Goal: Transaction & Acquisition: Purchase product/service

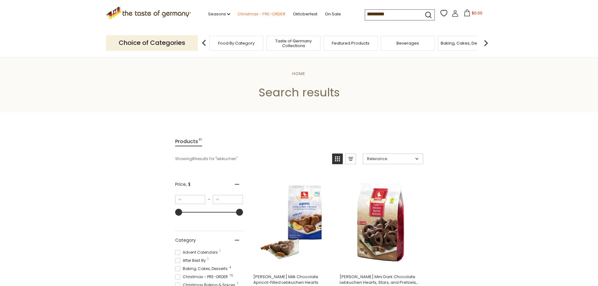
click at [273, 16] on link "Christmas - PRE-ORDER" at bounding box center [262, 14] width 48 height 7
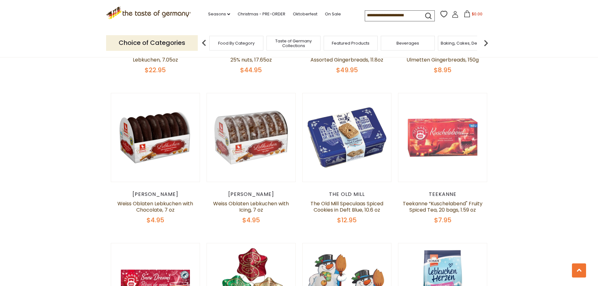
scroll to position [658, 0]
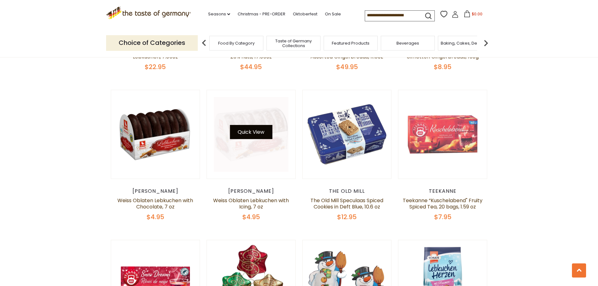
click at [258, 126] on button "Quick View" at bounding box center [251, 132] width 42 height 14
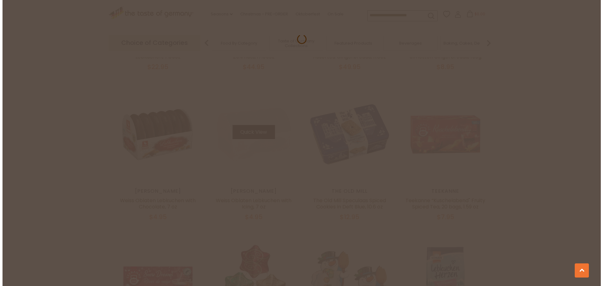
scroll to position [660, 0]
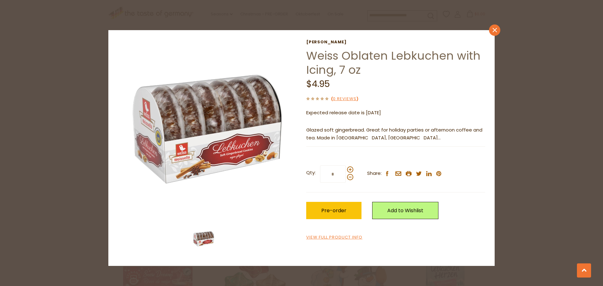
click at [494, 28] on icon "close" at bounding box center [495, 30] width 5 height 5
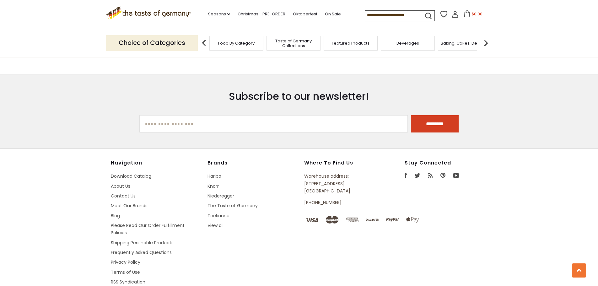
scroll to position [1896, 0]
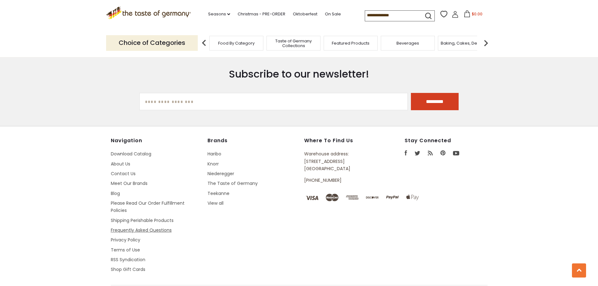
click at [125, 227] on link "Frequently Asked Questions" at bounding box center [141, 230] width 61 height 6
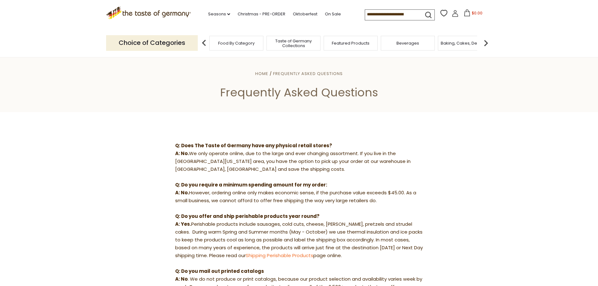
click at [456, 14] on icon at bounding box center [455, 13] width 7 height 7
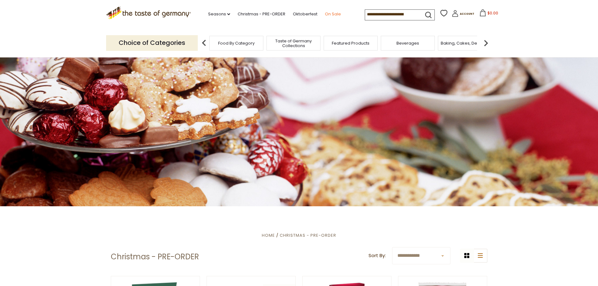
click at [331, 14] on link "On Sale" at bounding box center [333, 14] width 16 height 7
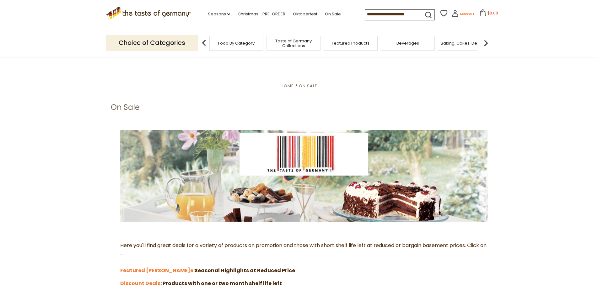
click at [463, 14] on span "Account" at bounding box center [467, 13] width 14 height 3
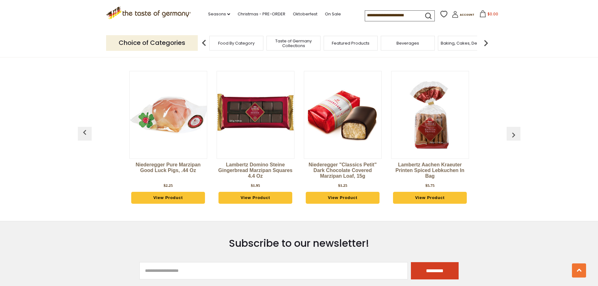
scroll to position [314, 0]
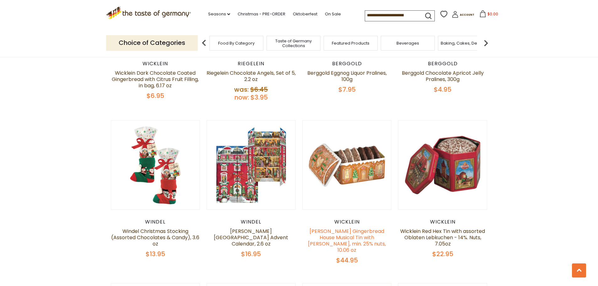
click at [368, 230] on link "[PERSON_NAME] Gingerbread House Musical Tin with [PERSON_NAME], min. 25% nuts, …" at bounding box center [347, 241] width 78 height 26
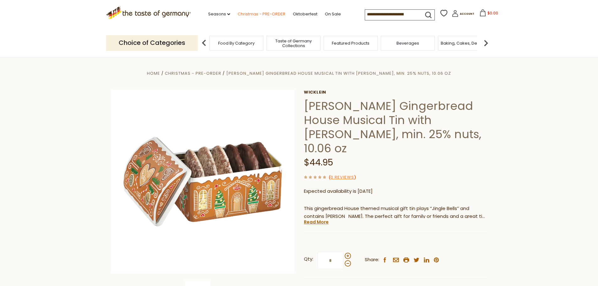
click at [256, 12] on link "Christmas - PRE-ORDER" at bounding box center [262, 14] width 48 height 7
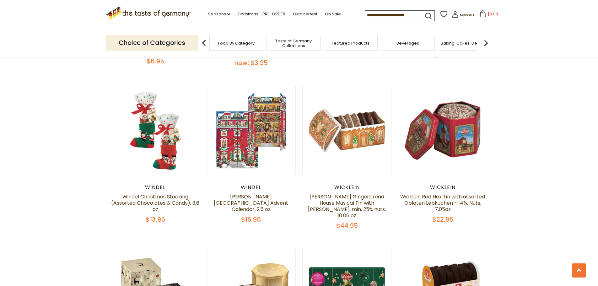
scroll to position [346, 0]
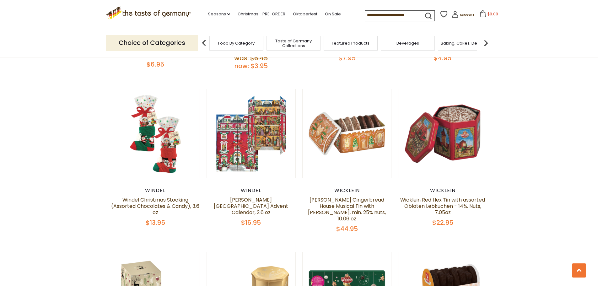
drag, startPoint x: 407, startPoint y: 15, endPoint x: 374, endPoint y: 15, distance: 33.0
click at [374, 15] on input at bounding box center [391, 15] width 53 height 9
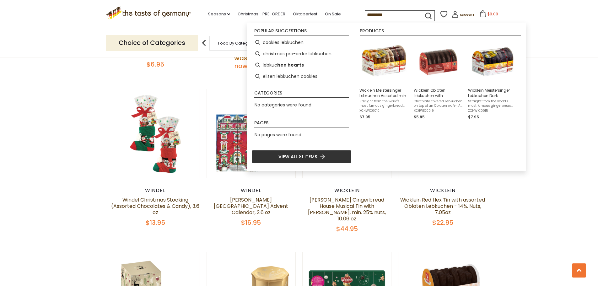
type input "*********"
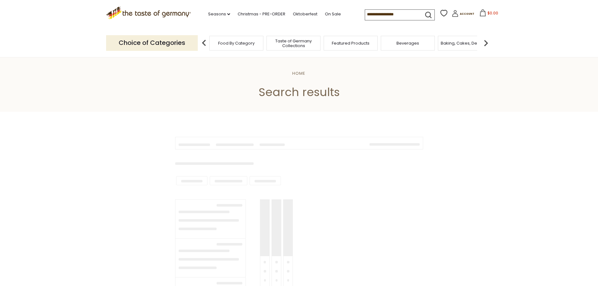
type input "*********"
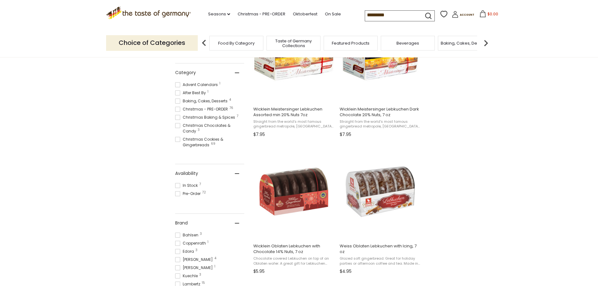
scroll to position [188, 0]
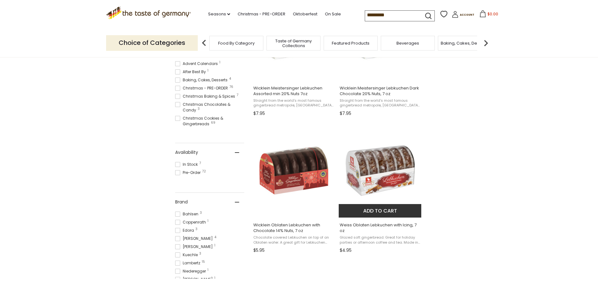
click at [380, 174] on img "Weiss Oblaten Lebkuchen with Icing, 7 oz" at bounding box center [380, 170] width 83 height 83
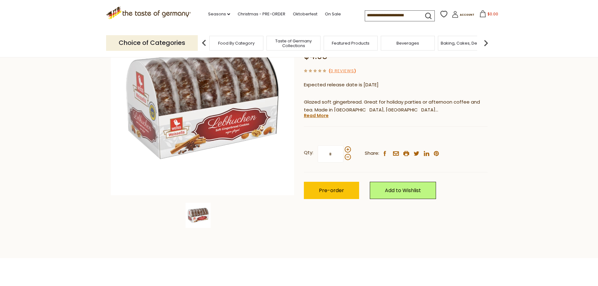
scroll to position [63, 0]
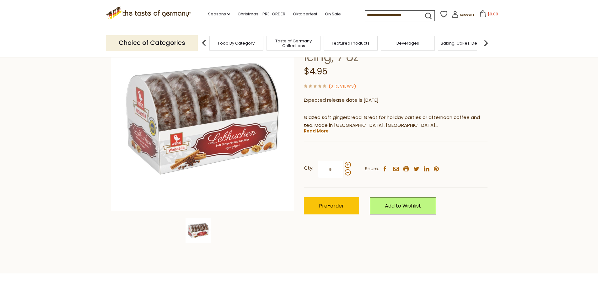
click at [338, 171] on input "*" at bounding box center [331, 169] width 26 height 17
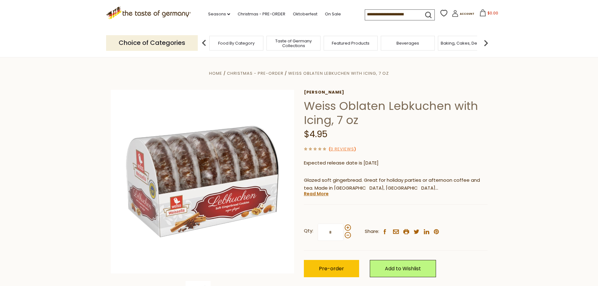
click at [332, 233] on input "*" at bounding box center [331, 232] width 26 height 17
drag, startPoint x: 332, startPoint y: 233, endPoint x: 323, endPoint y: 230, distance: 9.6
click at [323, 230] on input "*" at bounding box center [331, 232] width 26 height 17
click at [320, 195] on link "Read More" at bounding box center [316, 194] width 25 height 6
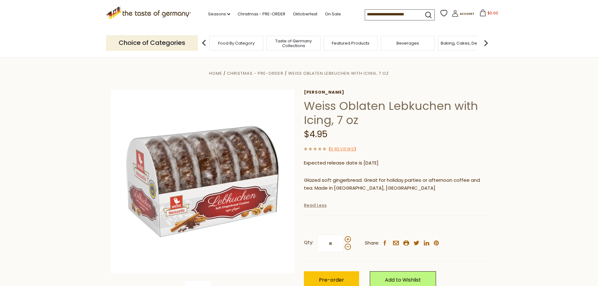
click at [320, 207] on link "Read Less" at bounding box center [315, 205] width 23 height 6
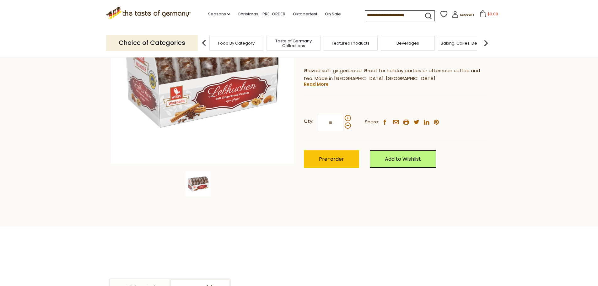
scroll to position [126, 0]
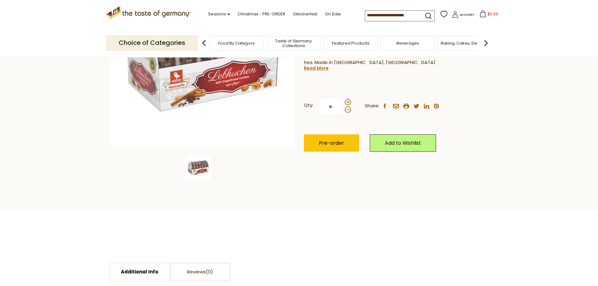
drag, startPoint x: 336, startPoint y: 106, endPoint x: 325, endPoint y: 90, distance: 19.6
click at [321, 106] on input "**" at bounding box center [331, 106] width 26 height 17
type input "*"
click at [335, 147] on button "Pre-order" at bounding box center [331, 142] width 55 height 17
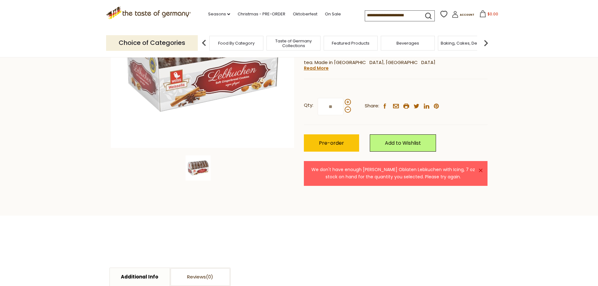
drag, startPoint x: 336, startPoint y: 107, endPoint x: 319, endPoint y: 98, distance: 19.1
click at [314, 104] on label "Qty: **" at bounding box center [327, 106] width 47 height 17
click at [318, 104] on input "**" at bounding box center [331, 106] width 26 height 17
click at [313, 121] on div "Qty: ** Share: facebook email printer twitter linkedin pinterest" at bounding box center [396, 107] width 184 height 36
click at [336, 139] on button "Pre-order" at bounding box center [331, 142] width 55 height 17
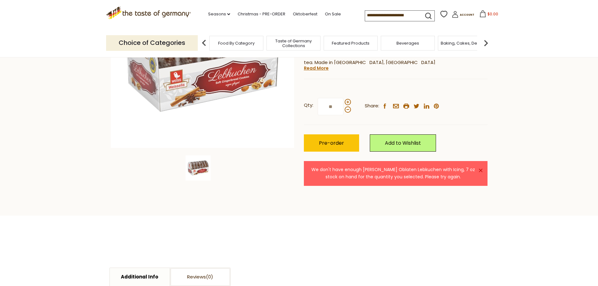
click at [482, 169] on link "×" at bounding box center [481, 171] width 4 height 4
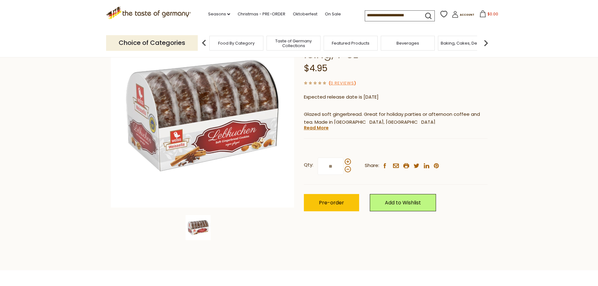
scroll to position [0, 0]
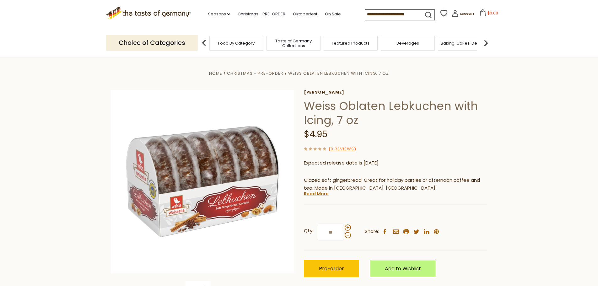
drag, startPoint x: 338, startPoint y: 232, endPoint x: 299, endPoint y: 226, distance: 38.7
click at [306, 226] on label "Qty: **" at bounding box center [327, 232] width 47 height 17
click at [318, 226] on input "**" at bounding box center [331, 232] width 26 height 17
click at [310, 270] on button "Pre-order" at bounding box center [331, 268] width 55 height 17
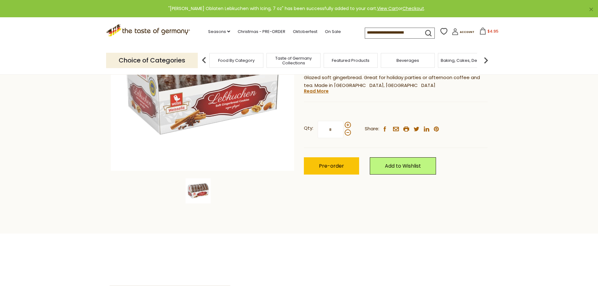
scroll to position [94, 0]
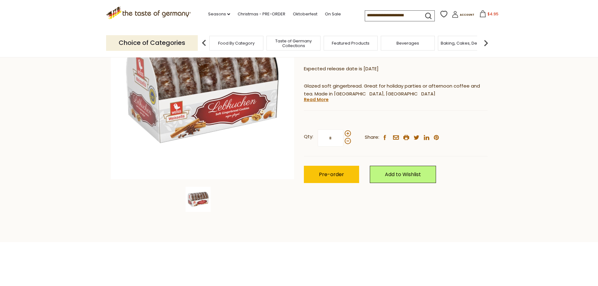
drag, startPoint x: 337, startPoint y: 138, endPoint x: 319, endPoint y: 137, distance: 17.6
click at [319, 137] on input "*" at bounding box center [331, 137] width 26 height 17
type input "*"
click at [327, 173] on span "Pre-order" at bounding box center [331, 174] width 25 height 7
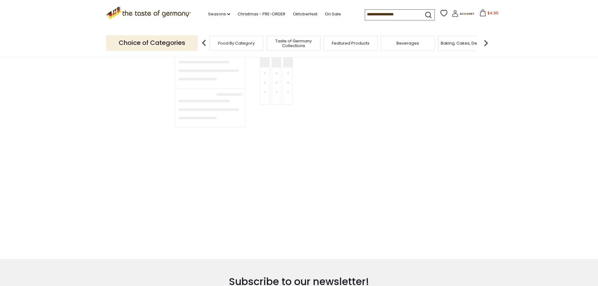
type input "*********"
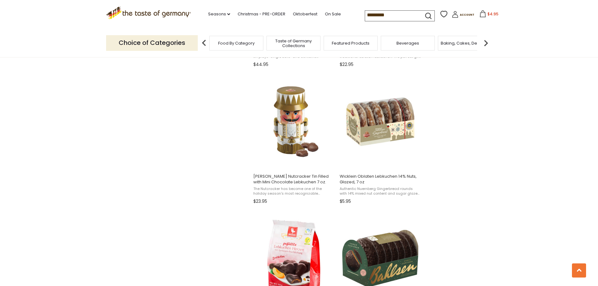
scroll to position [785, 0]
click at [399, 133] on img "Wicklein Oblaten Lebkuchen 14% Nuts, Glazed, 7 oz" at bounding box center [380, 121] width 83 height 83
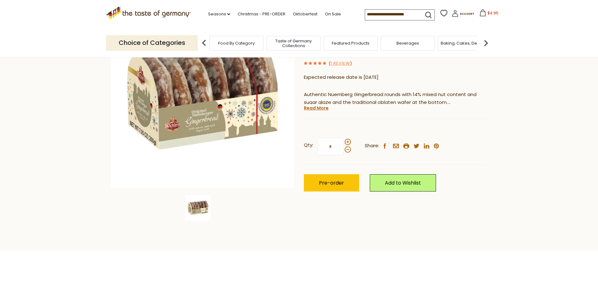
scroll to position [94, 0]
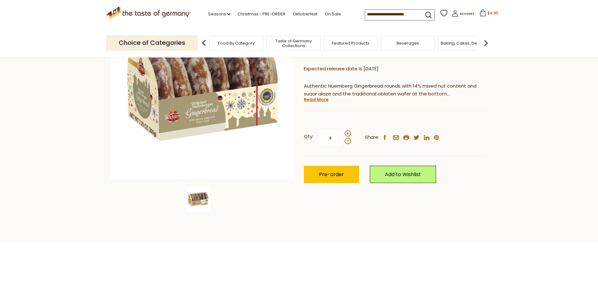
click at [336, 137] on input "*" at bounding box center [331, 137] width 26 height 17
click at [344, 170] on button "Pre-order" at bounding box center [331, 174] width 55 height 17
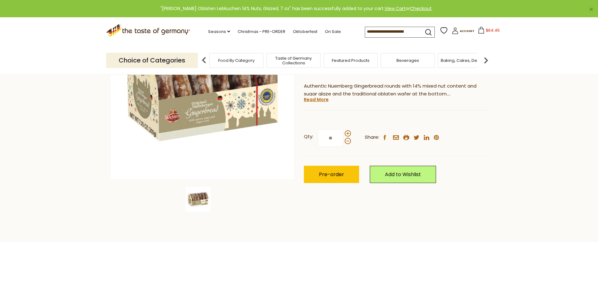
click at [489, 32] on span "$64.45" at bounding box center [493, 30] width 14 height 5
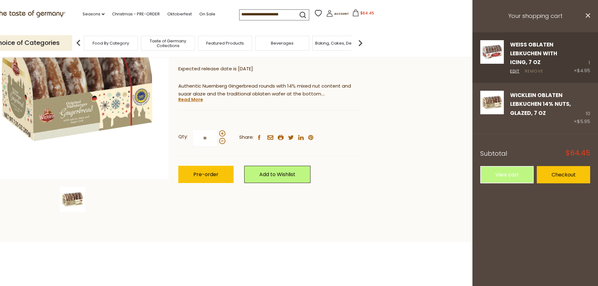
click at [531, 71] on link "Remove" at bounding box center [534, 71] width 19 height 7
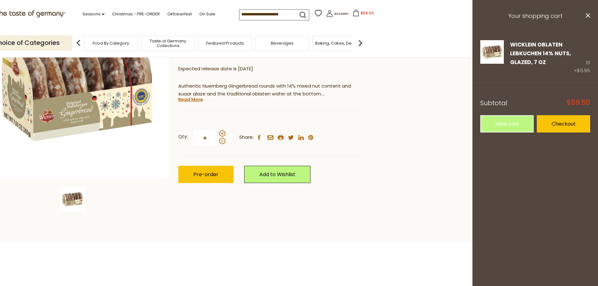
drag, startPoint x: 211, startPoint y: 138, endPoint x: 193, endPoint y: 135, distance: 18.1
click at [193, 135] on input "**" at bounding box center [205, 137] width 26 height 17
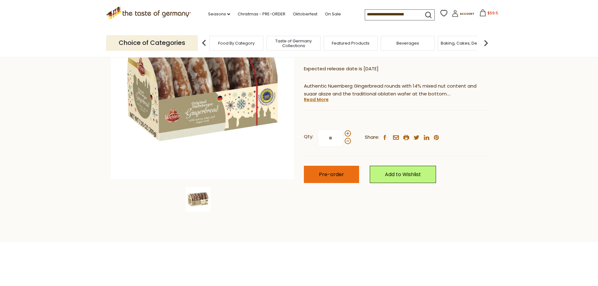
click at [325, 175] on span "Pre-order" at bounding box center [331, 174] width 25 height 7
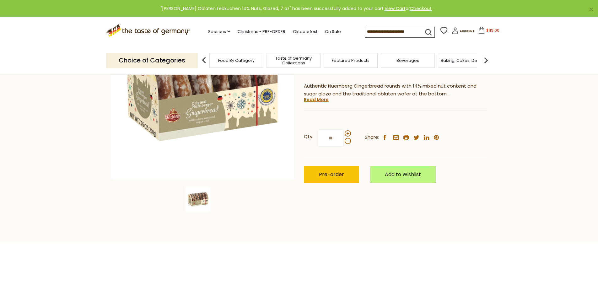
drag, startPoint x: 336, startPoint y: 138, endPoint x: 316, endPoint y: 136, distance: 20.2
click at [316, 136] on label "Qty: **" at bounding box center [327, 137] width 47 height 17
click at [318, 136] on input "**" at bounding box center [331, 137] width 26 height 17
click at [337, 175] on span "Pre-order" at bounding box center [331, 174] width 25 height 7
drag, startPoint x: 336, startPoint y: 136, endPoint x: 317, endPoint y: 136, distance: 18.5
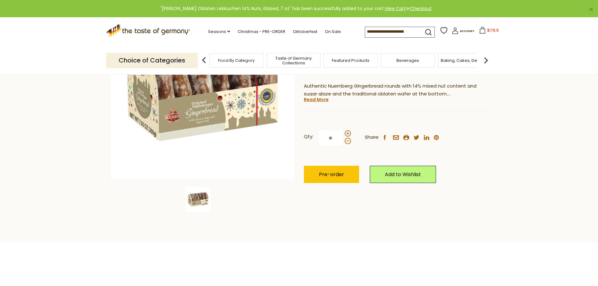
click at [318, 136] on input "**" at bounding box center [331, 137] width 26 height 17
click at [326, 175] on span "Pre-order" at bounding box center [331, 174] width 25 height 7
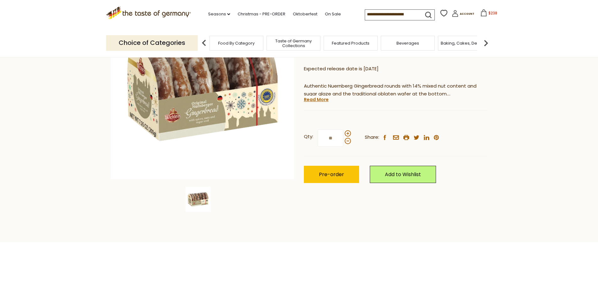
drag, startPoint x: 335, startPoint y: 137, endPoint x: 320, endPoint y: 134, distance: 15.7
click at [320, 134] on input "**" at bounding box center [331, 137] width 26 height 17
type input "**"
click at [324, 170] on button "Pre-order" at bounding box center [331, 174] width 55 height 17
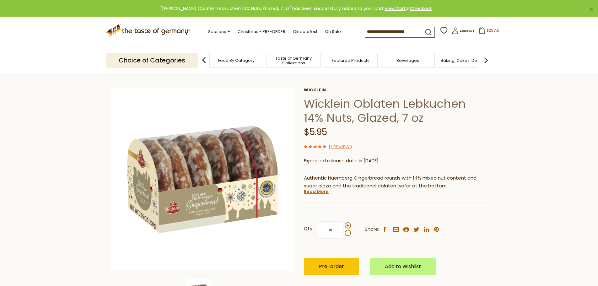
scroll to position [0, 0]
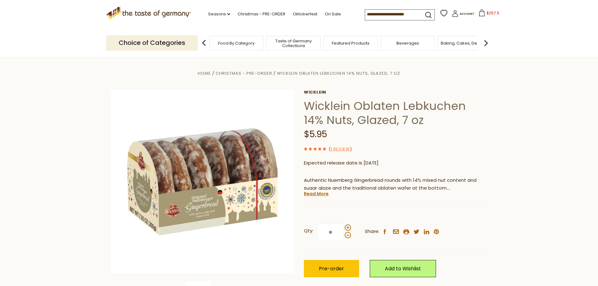
click at [488, 14] on span "$297.5" at bounding box center [493, 12] width 13 height 5
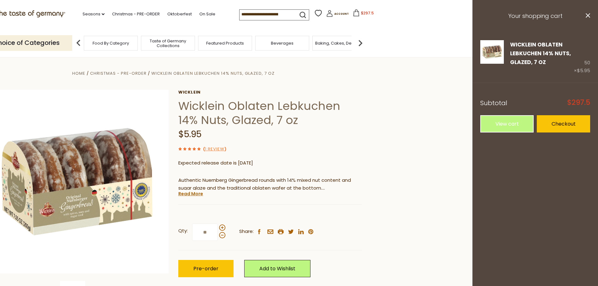
click at [392, 136] on section "Home Christmas - PRE-ORDER Wicklein Oblaten Lebkuchen 14% Nuts, Glazed, 7 oz Wi…" at bounding box center [173, 197] width 598 height 280
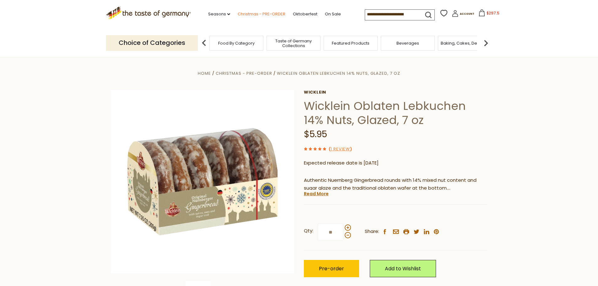
click at [261, 13] on link "Christmas - PRE-ORDER" at bounding box center [262, 14] width 48 height 7
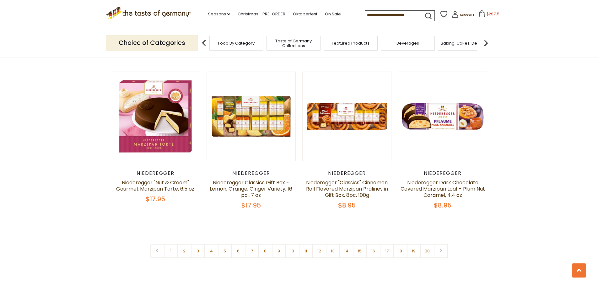
scroll to position [1476, 0]
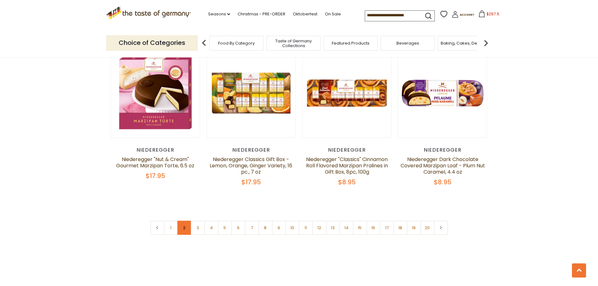
click at [179, 221] on link "2" at bounding box center [184, 228] width 14 height 14
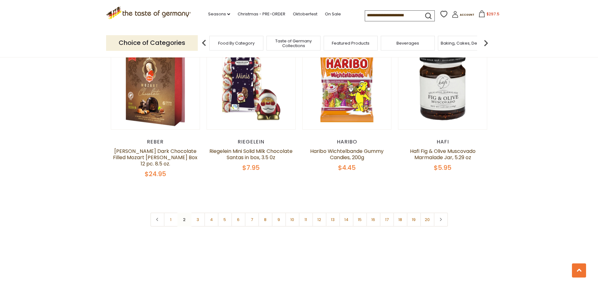
scroll to position [1504, 0]
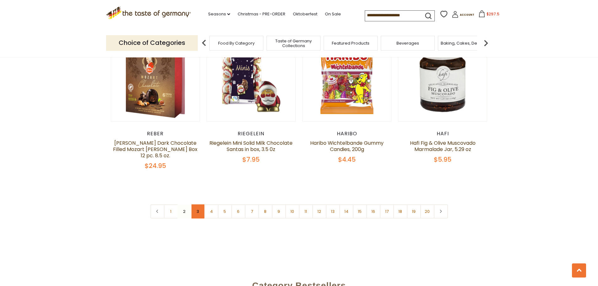
click at [197, 205] on link "3" at bounding box center [198, 212] width 14 height 14
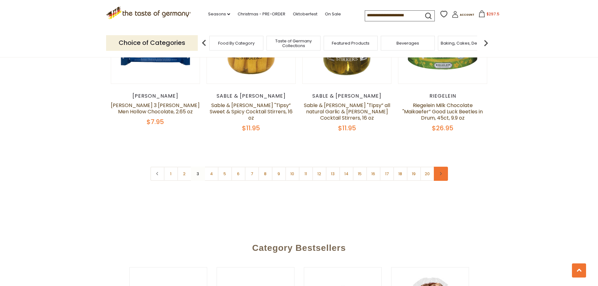
scroll to position [1535, 0]
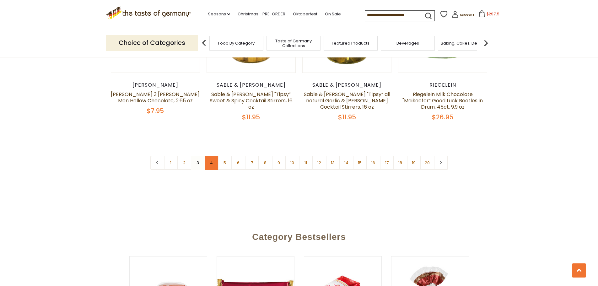
click at [210, 161] on link "4" at bounding box center [212, 163] width 14 height 14
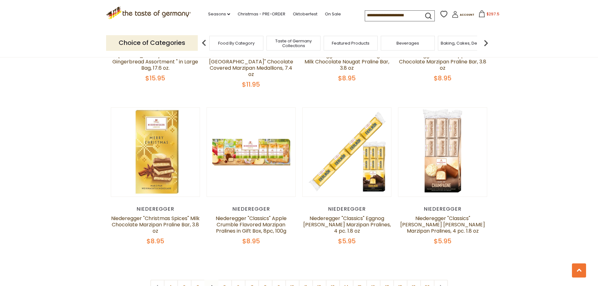
scroll to position [1441, 0]
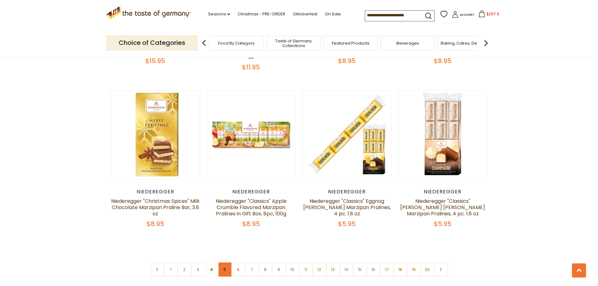
click at [227, 263] on link "5" at bounding box center [225, 270] width 14 height 14
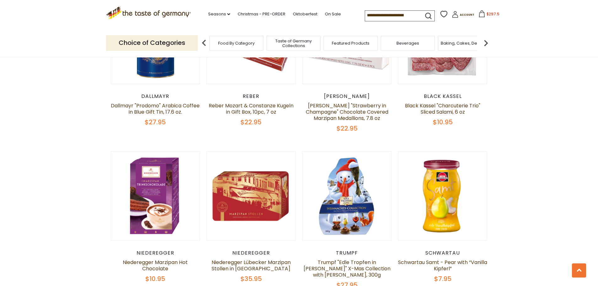
scroll to position [1064, 0]
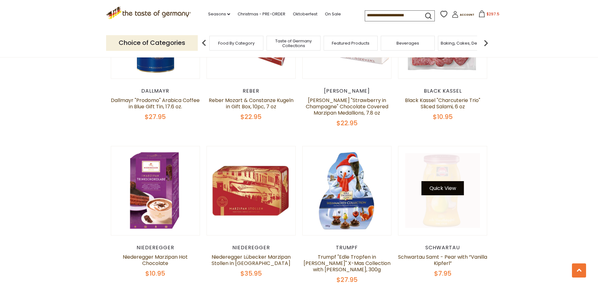
click at [451, 181] on button "Quick View" at bounding box center [443, 188] width 42 height 14
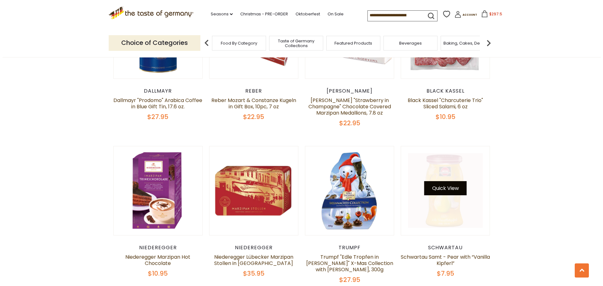
scroll to position [1065, 0]
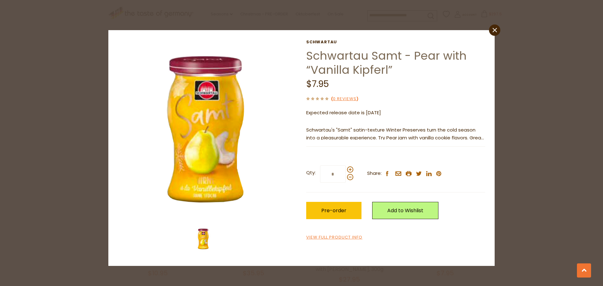
click at [337, 173] on input "*" at bounding box center [333, 174] width 26 height 17
click at [477, 95] on div "( 0 Reviews )" at bounding box center [395, 99] width 179 height 8
click at [471, 137] on p "Schwartau's "Samt" satin-texture Winter Preserves turn the cold season into a p…" at bounding box center [395, 134] width 179 height 16
click at [480, 138] on p "Schwartau's "Samt" satin-texture Winter Preserves turn the cold season into a p…" at bounding box center [395, 134] width 179 height 16
click at [491, 30] on link "close" at bounding box center [494, 30] width 11 height 11
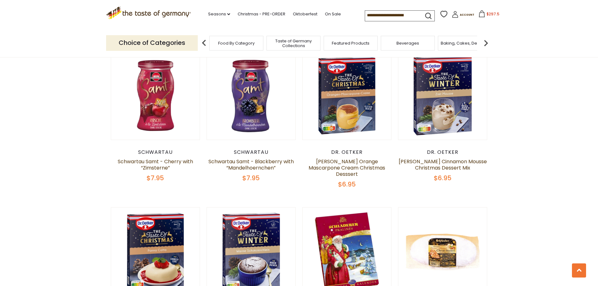
scroll to position [1315, 0]
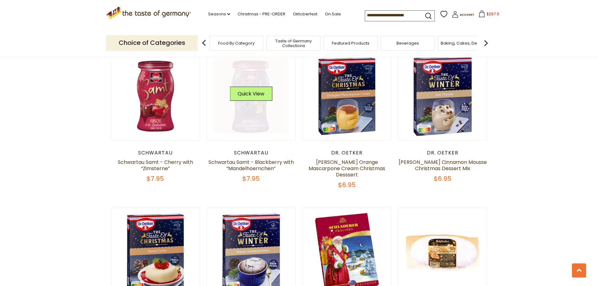
click at [259, 122] on link at bounding box center [251, 96] width 75 height 75
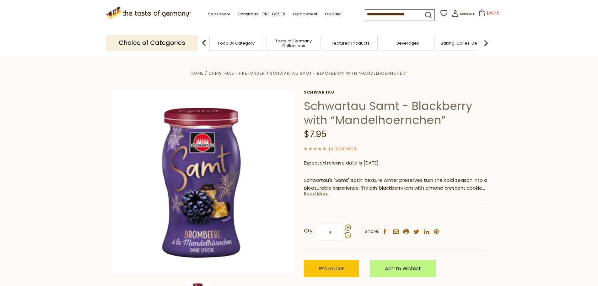
click at [316, 196] on link "Read More" at bounding box center [316, 194] width 25 height 6
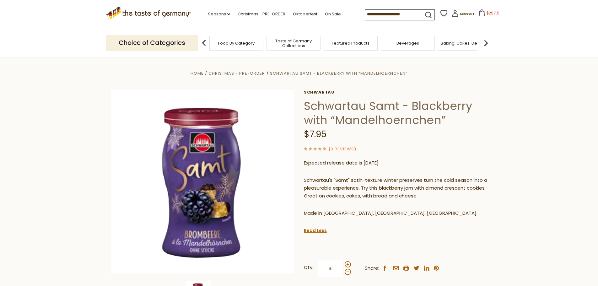
click at [525, 104] on section "Home Christmas - PRE-ORDER Schwartau Samt - Blackberry with “Mandelhoernchen” S…" at bounding box center [299, 205] width 598 height 296
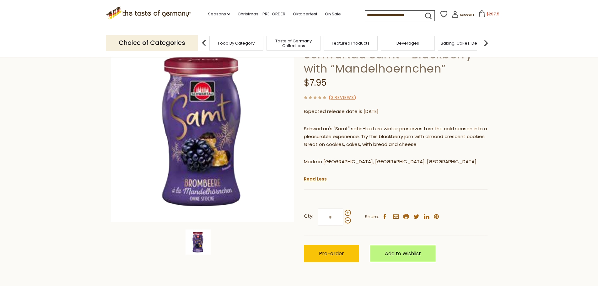
scroll to position [63, 0]
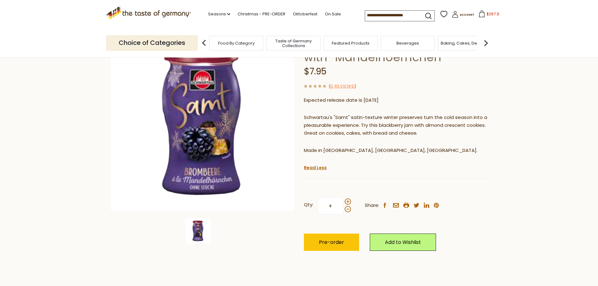
click at [535, 112] on section "Home Christmas - PRE-ORDER Schwartau Samt - Blackberry with “Mandelhoernchen” S…" at bounding box center [299, 142] width 598 height 296
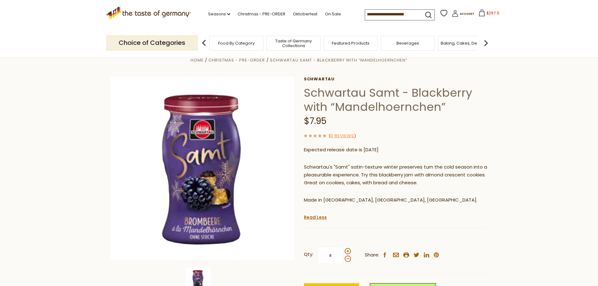
scroll to position [0, 0]
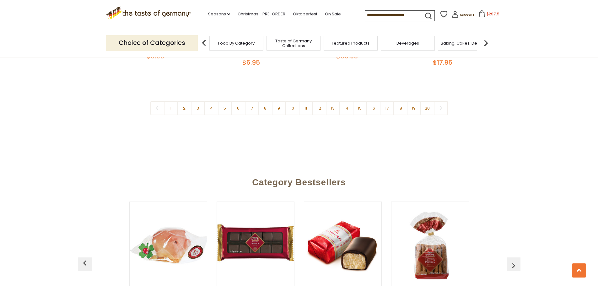
scroll to position [1598, 0]
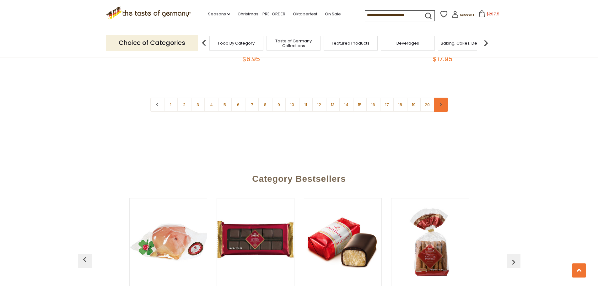
click at [443, 103] on link at bounding box center [441, 105] width 14 height 14
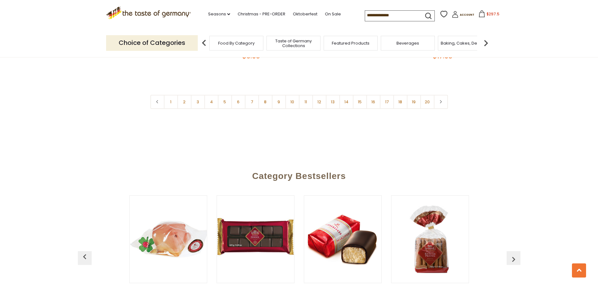
scroll to position [1602, 0]
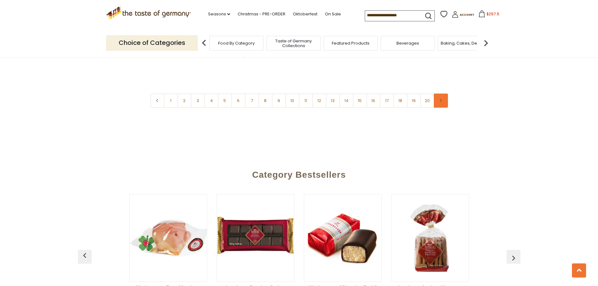
click at [442, 99] on icon at bounding box center [441, 100] width 4 height 3
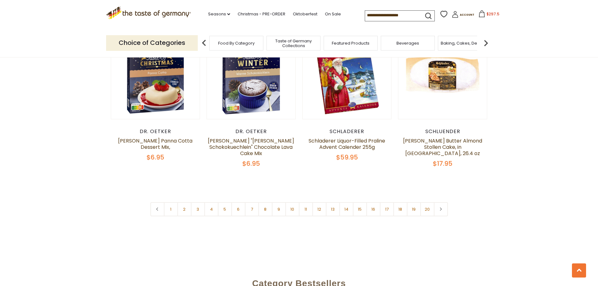
scroll to position [1508, 0]
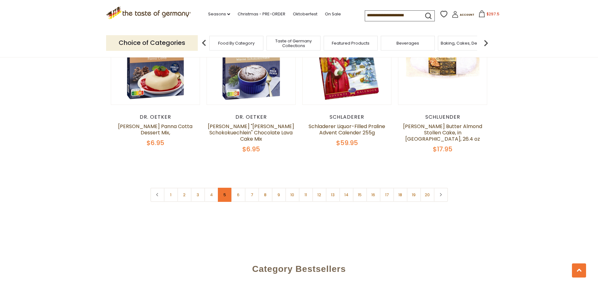
click at [223, 189] on link "5" at bounding box center [225, 195] width 14 height 14
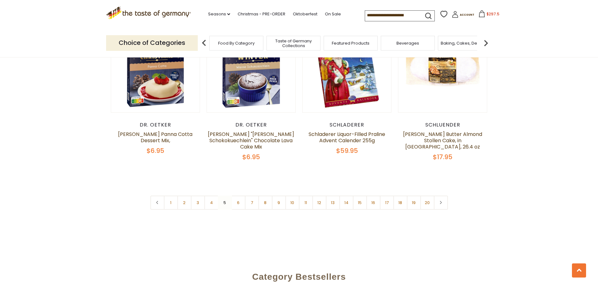
scroll to position [1535, 0]
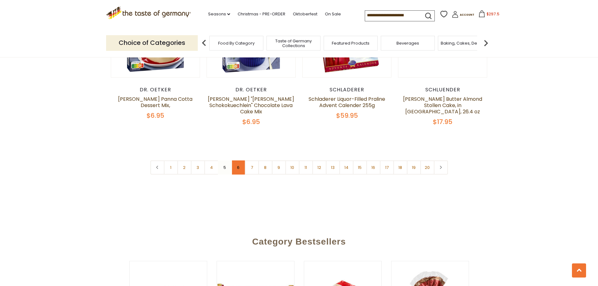
click at [237, 165] on link "6" at bounding box center [239, 168] width 14 height 14
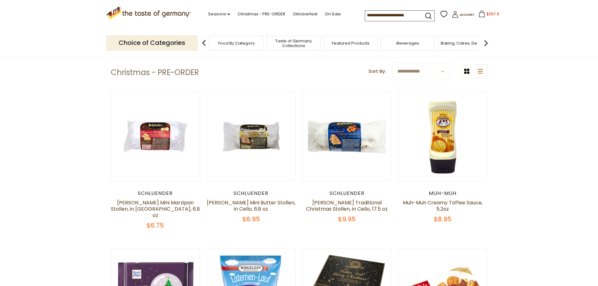
scroll to position [216, 0]
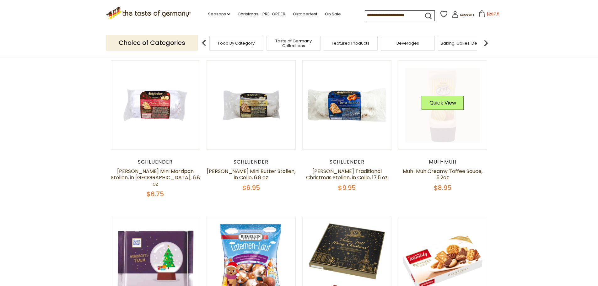
click at [446, 126] on link at bounding box center [443, 105] width 75 height 75
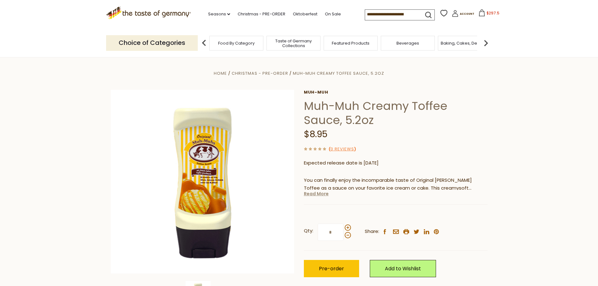
click at [309, 194] on link "Read More" at bounding box center [316, 194] width 25 height 6
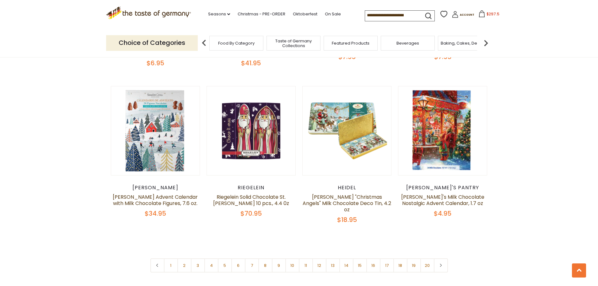
scroll to position [1441, 0]
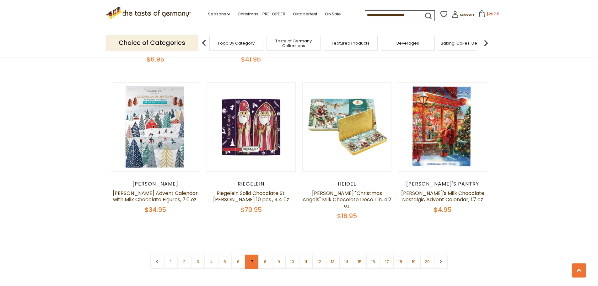
click at [252, 255] on link "7" at bounding box center [252, 262] width 14 height 14
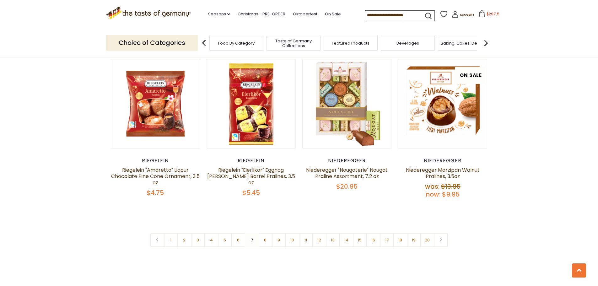
scroll to position [1472, 0]
click at [265, 233] on link "8" at bounding box center [266, 240] width 14 height 14
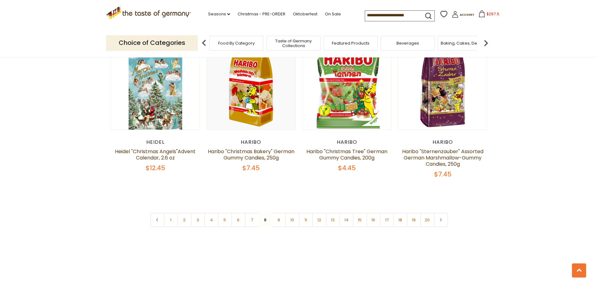
scroll to position [1504, 0]
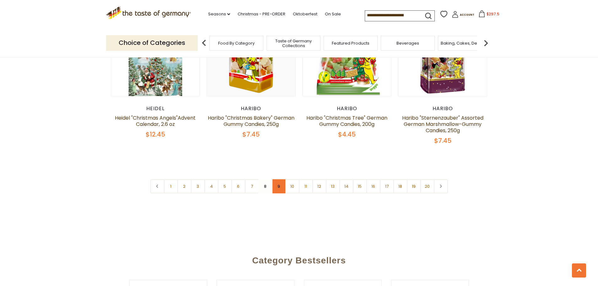
click at [279, 179] on link "9" at bounding box center [279, 186] width 14 height 14
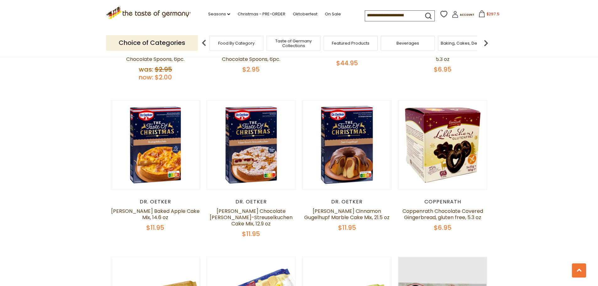
scroll to position [499, 0]
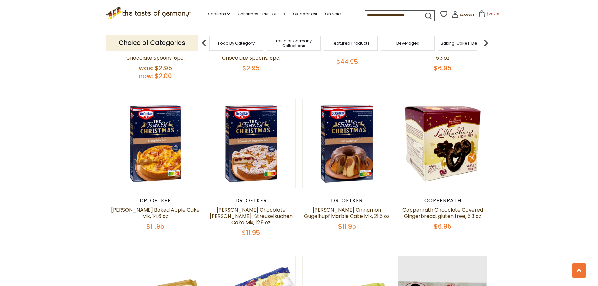
click at [489, 15] on span "$297.5" at bounding box center [493, 13] width 13 height 5
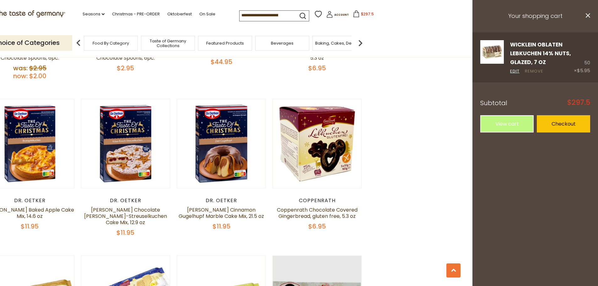
click at [536, 70] on link "Remove" at bounding box center [534, 71] width 19 height 7
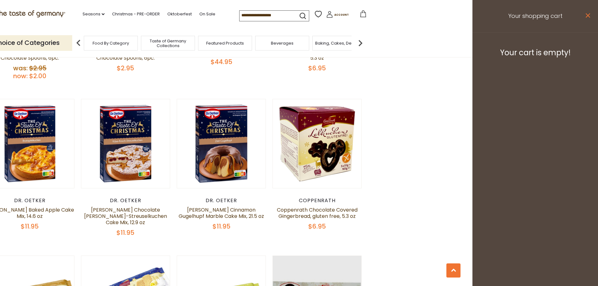
click at [588, 16] on icon "close" at bounding box center [588, 15] width 5 height 5
